Goal: Communication & Community: Answer question/provide support

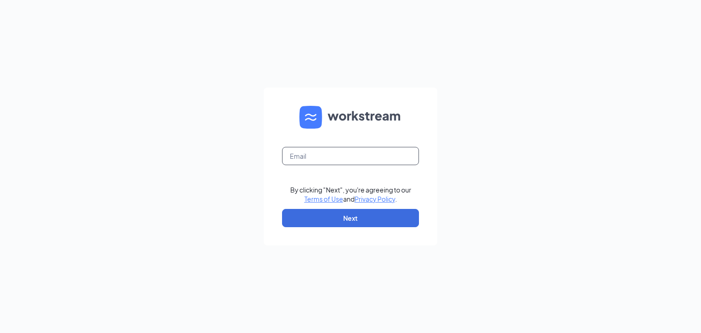
click at [293, 156] on input "text" at bounding box center [350, 156] width 137 height 18
type input "asandyfran@yahoo.com"
click at [313, 212] on button "Next" at bounding box center [350, 218] width 137 height 18
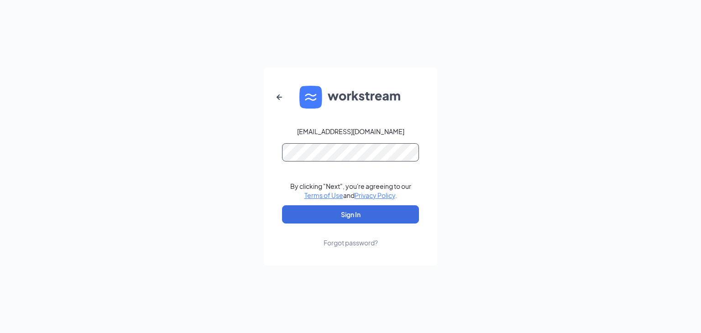
click at [282, 205] on button "Sign In" at bounding box center [350, 214] width 137 height 18
click at [336, 213] on button "Sign In" at bounding box center [350, 214] width 137 height 18
click at [282, 205] on button "Sign In" at bounding box center [350, 214] width 137 height 18
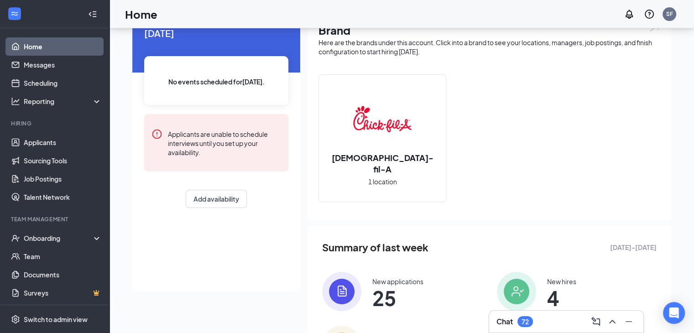
scroll to position [46, 0]
click at [48, 240] on div "Onboarding" at bounding box center [59, 238] width 70 height 9
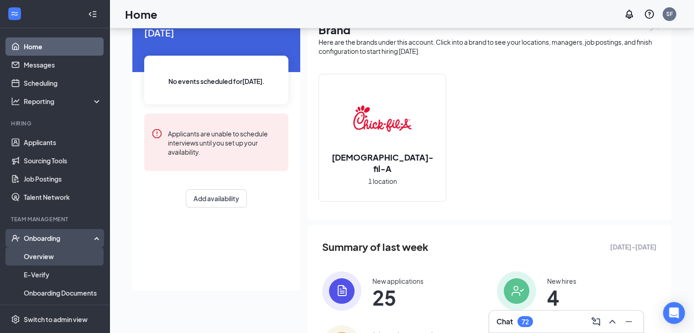
click at [45, 257] on link "Overview" at bounding box center [63, 256] width 78 height 18
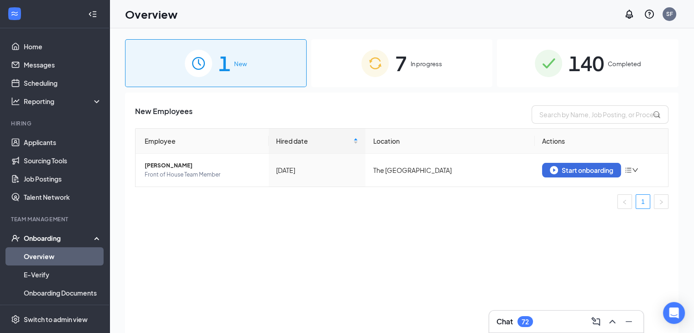
click at [457, 71] on div "7 In progress" at bounding box center [402, 63] width 182 height 48
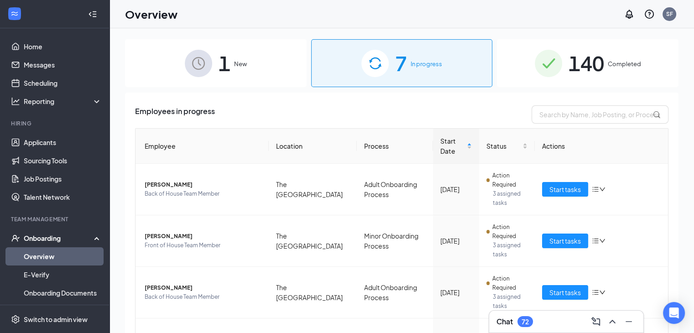
click at [606, 55] on div "140 Completed" at bounding box center [588, 63] width 182 height 48
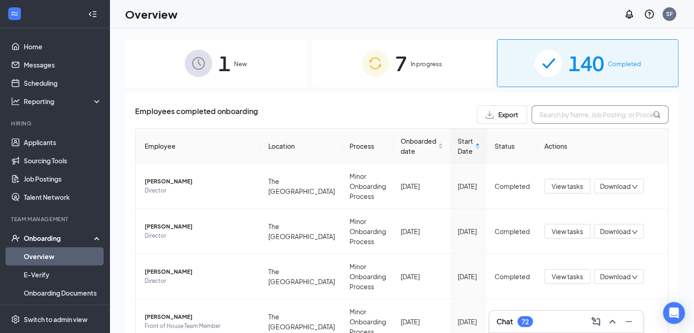
click at [539, 115] on input "text" at bounding box center [600, 114] width 137 height 18
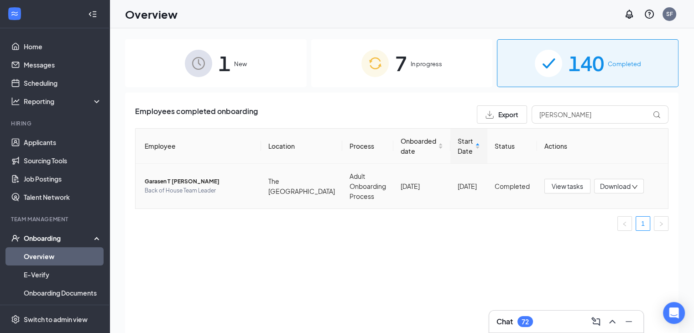
click at [175, 185] on span "Garasen T Alsbrook" at bounding box center [199, 181] width 109 height 9
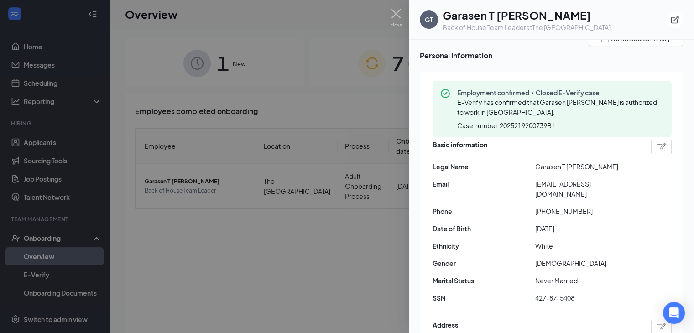
scroll to position [46, 0]
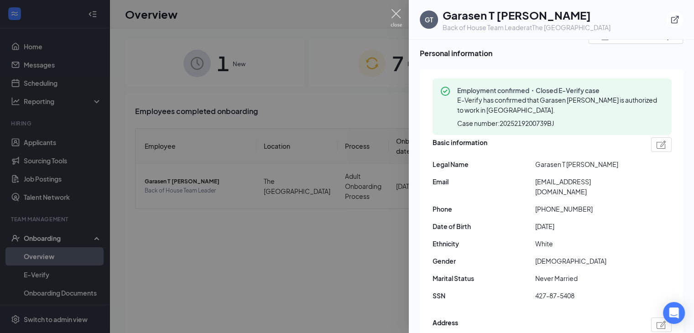
click at [394, 10] on img at bounding box center [396, 18] width 11 height 18
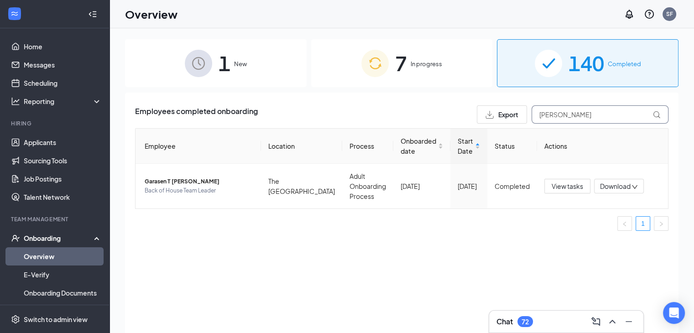
drag, startPoint x: 573, startPoint y: 113, endPoint x: 532, endPoint y: 112, distance: 41.6
click at [532, 112] on input "alsbrook" at bounding box center [600, 114] width 137 height 18
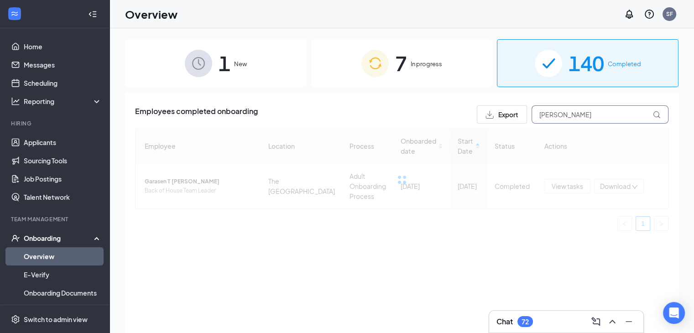
type input "maxwell"
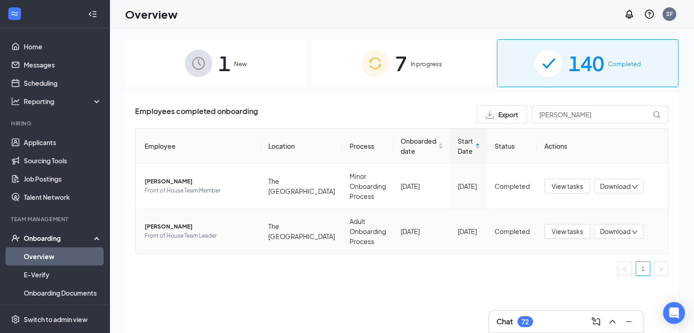
click at [165, 227] on span "Lydia Maxwell" at bounding box center [199, 226] width 109 height 9
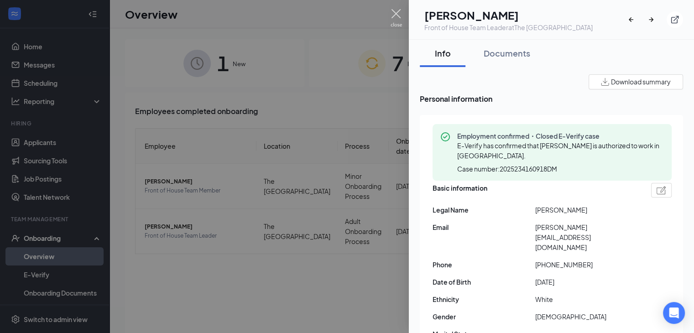
click at [394, 14] on img at bounding box center [396, 18] width 11 height 18
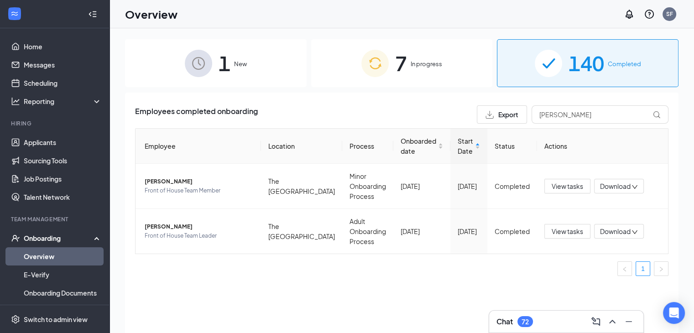
click at [323, 21] on div "Overview SF" at bounding box center [402, 14] width 585 height 28
click at [417, 65] on span "In progress" at bounding box center [427, 63] width 32 height 9
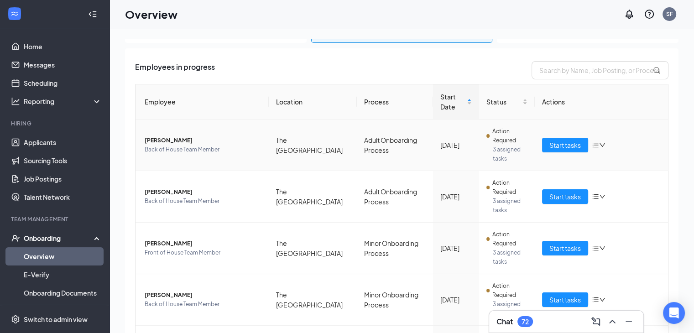
scroll to position [46, 0]
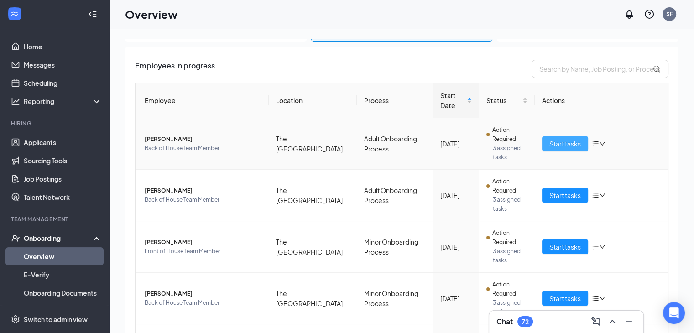
click at [568, 140] on span "Start tasks" at bounding box center [566, 144] width 32 height 10
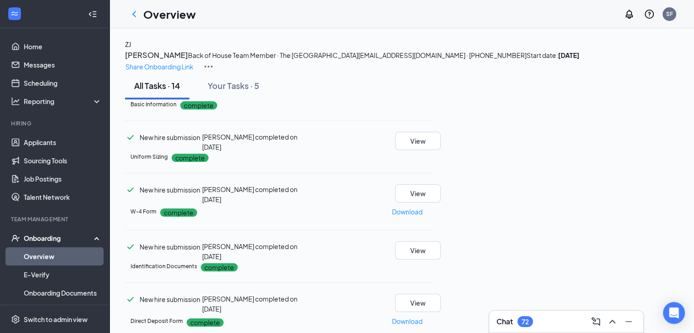
click at [188, 61] on h3 "[PERSON_NAME]" at bounding box center [156, 55] width 63 height 12
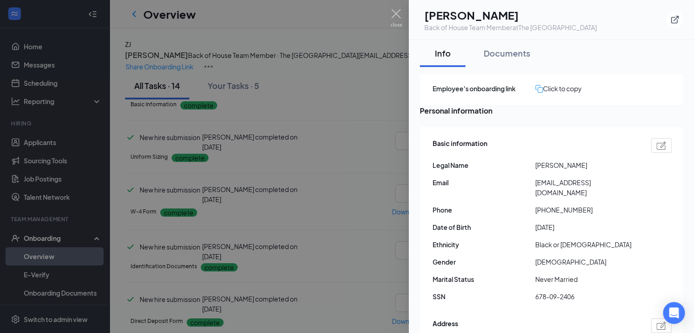
click at [540, 89] on img at bounding box center [540, 89] width 8 height 8
click at [671, 18] on icon "ExternalLink" at bounding box center [675, 19] width 9 height 9
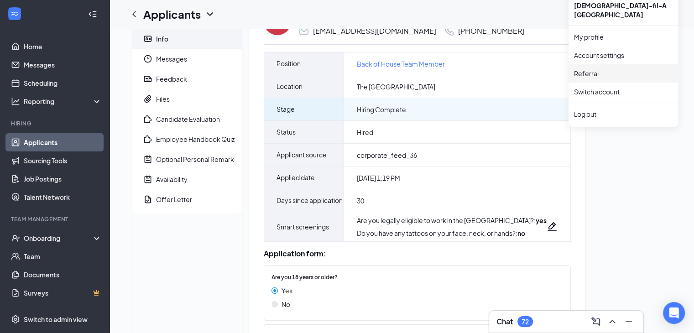
scroll to position [46, 0]
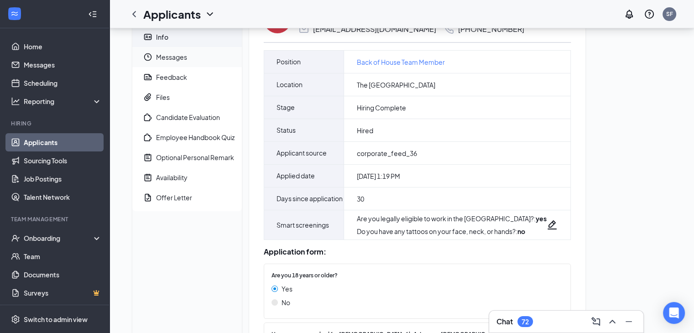
click at [179, 54] on span "Messages" at bounding box center [195, 57] width 79 height 20
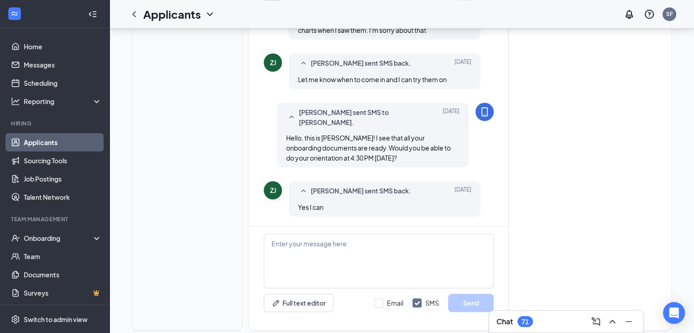
scroll to position [783, 0]
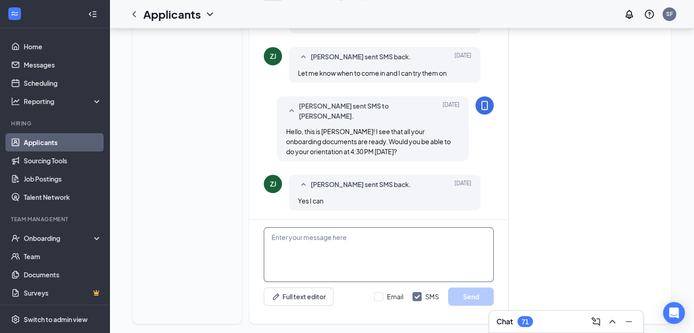
click at [271, 229] on textarea at bounding box center [379, 254] width 230 height 55
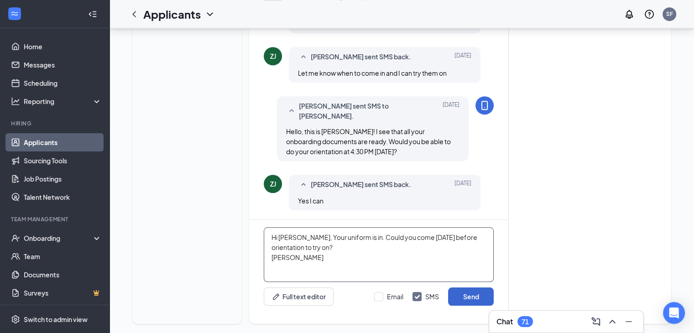
type textarea "Hi Briana, Your uniform is in. Could you come today before orientation to try o…"
click at [478, 290] on button "Send" at bounding box center [471, 297] width 46 height 18
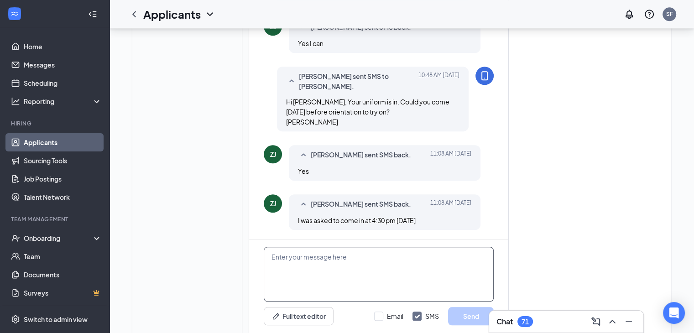
scroll to position [960, 0]
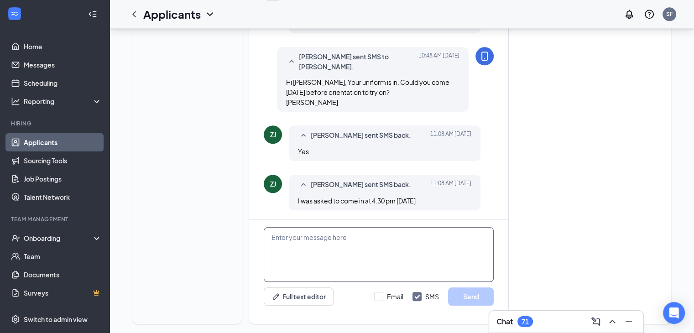
click at [337, 229] on textarea at bounding box center [379, 254] width 230 height 55
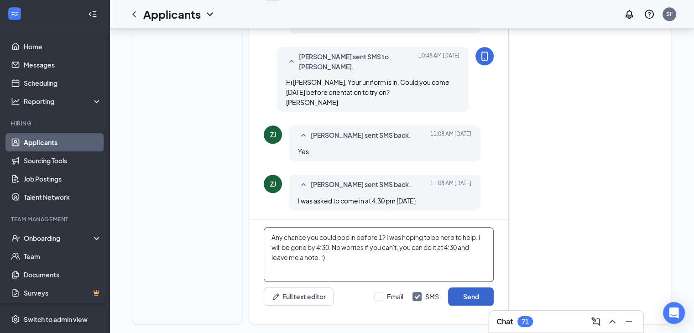
type textarea "Any chance you could pop in before 1? I was hoping to be here to help. I will b…"
click at [474, 288] on button "Send" at bounding box center [471, 297] width 46 height 18
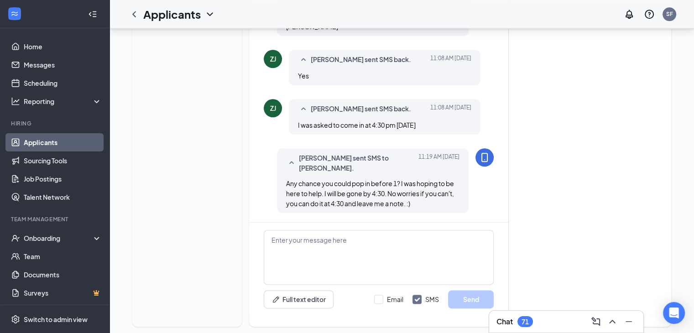
scroll to position [1039, 0]
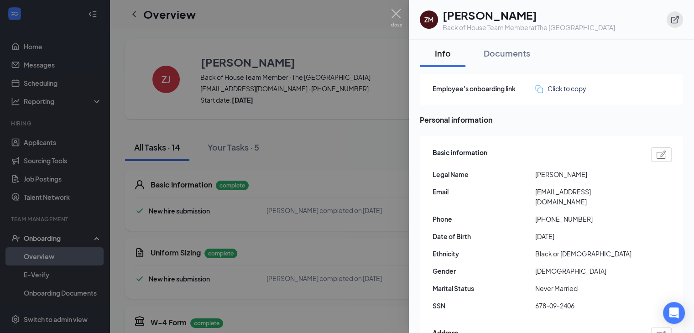
click at [676, 21] on icon "ExternalLink" at bounding box center [675, 19] width 9 height 9
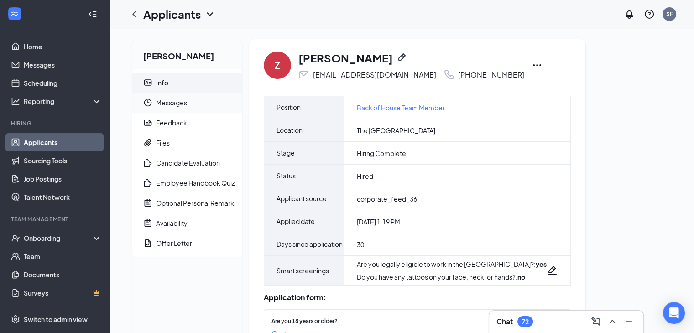
click at [187, 104] on span "Messages" at bounding box center [195, 103] width 79 height 20
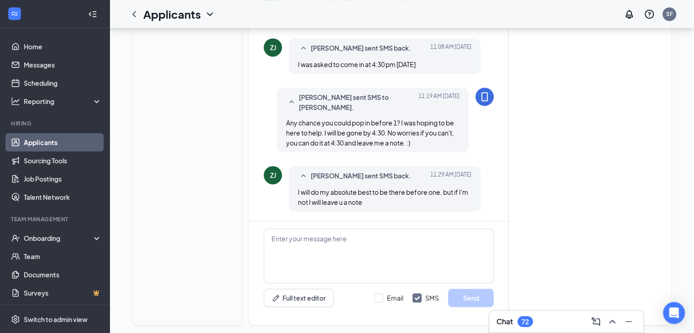
scroll to position [538, 0]
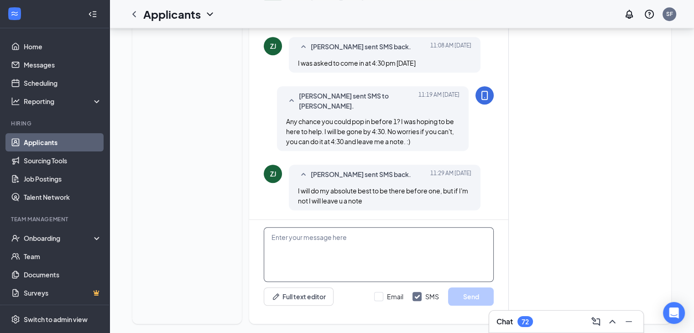
click at [307, 227] on textarea at bounding box center [379, 254] width 230 height 55
type textarea "great!"
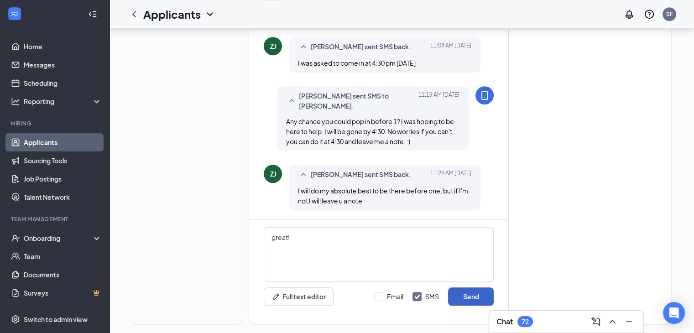
click at [469, 288] on button "Send" at bounding box center [471, 297] width 46 height 18
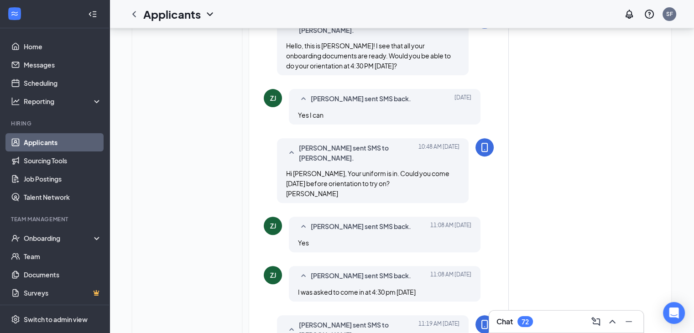
scroll to position [309, 0]
click at [42, 242] on div "Onboarding" at bounding box center [59, 238] width 70 height 9
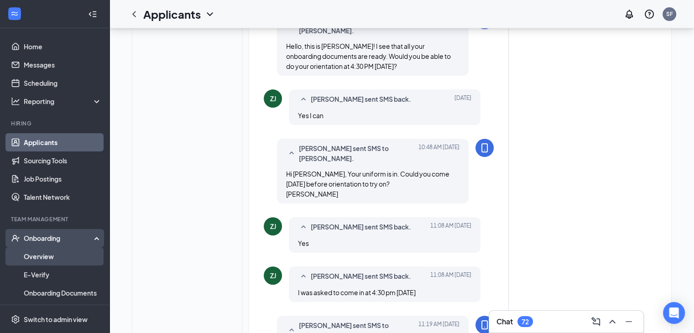
click at [46, 254] on link "Overview" at bounding box center [63, 256] width 78 height 18
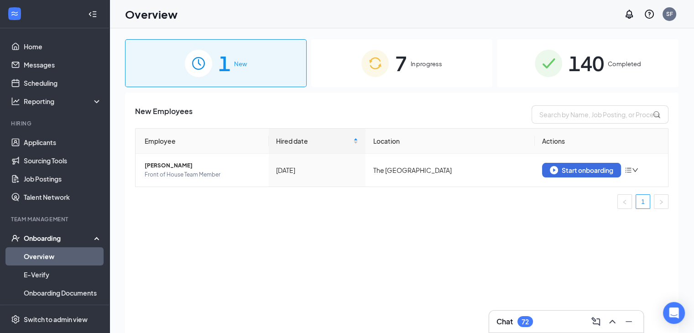
click at [458, 74] on div "7 In progress" at bounding box center [402, 63] width 182 height 48
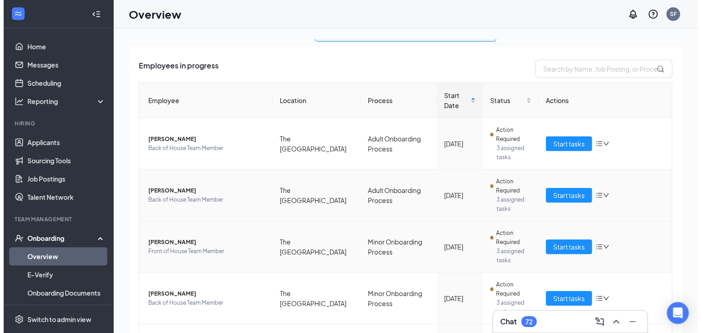
scroll to position [91, 0]
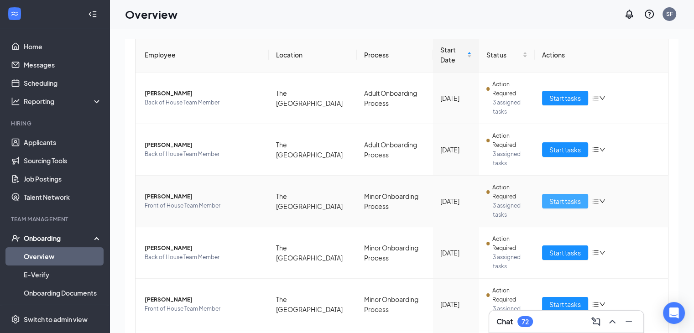
click at [542, 198] on button "Start tasks" at bounding box center [565, 201] width 46 height 15
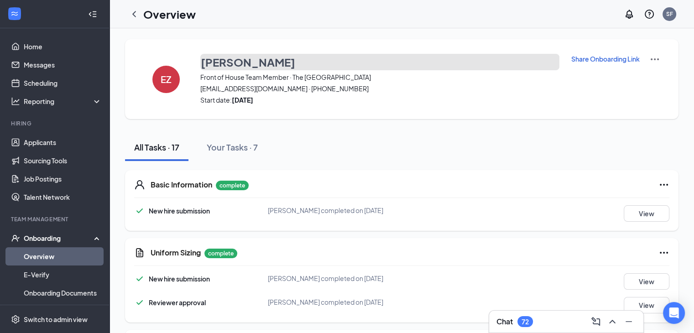
click at [252, 66] on h3 "[PERSON_NAME]" at bounding box center [248, 62] width 95 height 16
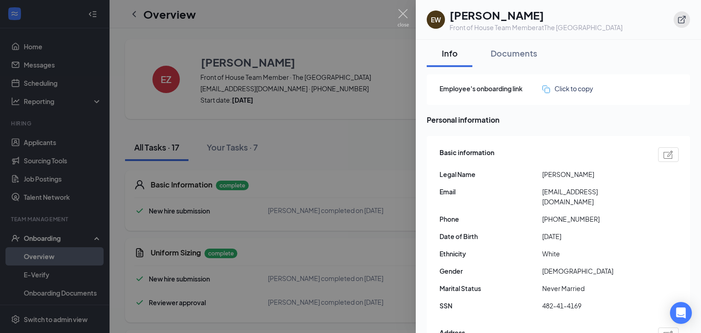
click at [682, 21] on icon "ExternalLink" at bounding box center [681, 19] width 9 height 9
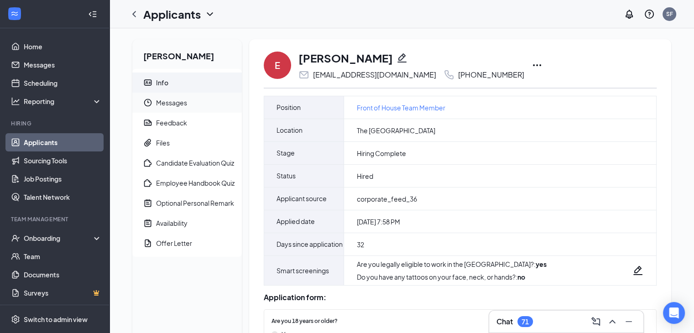
click at [172, 103] on span "Messages" at bounding box center [195, 103] width 79 height 20
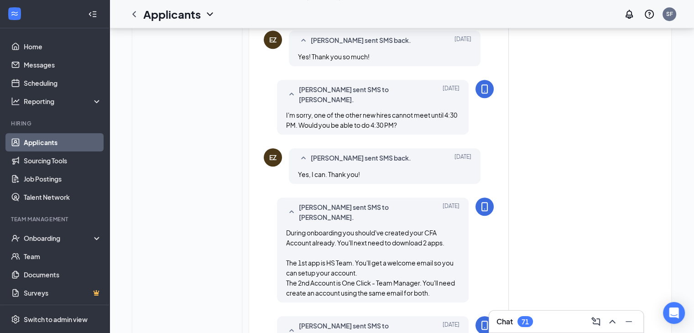
scroll to position [467, 0]
